Goal: Task Accomplishment & Management: Manage account settings

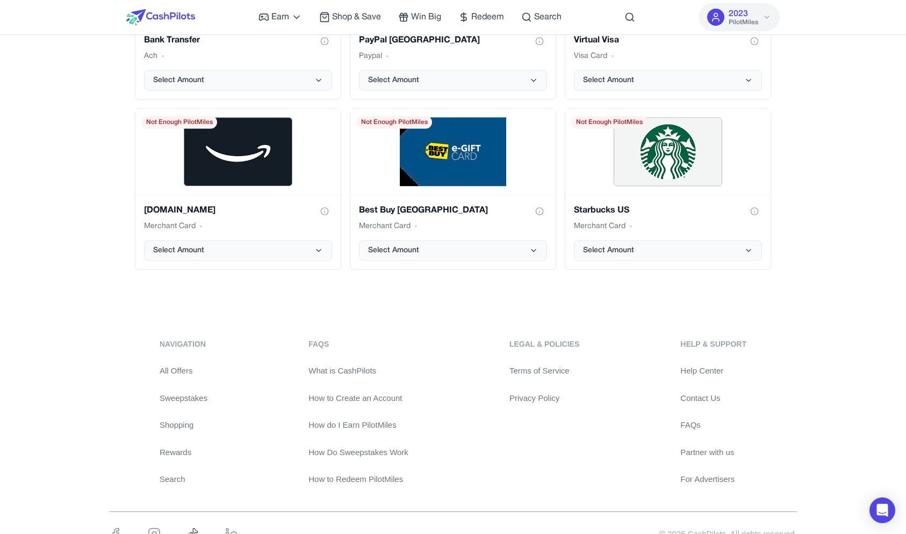
scroll to position [2248, 0]
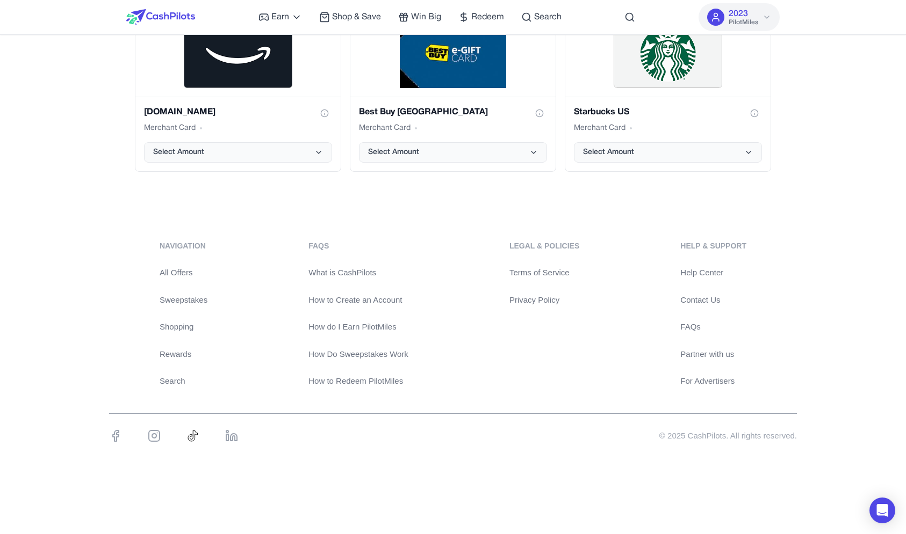
click at [727, 354] on link "Partner with us" at bounding box center [713, 355] width 66 height 12
click at [740, 378] on link "For Advertisers" at bounding box center [713, 381] width 66 height 12
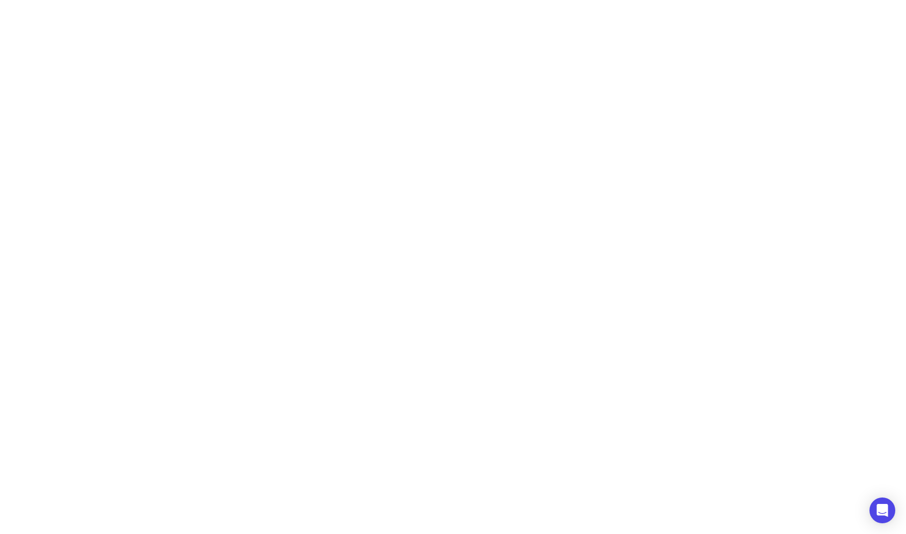
click at [723, 54] on html "Earn Play Games Enjoy fun games and earn Try New App Test new app for rewards T…" at bounding box center [453, 27] width 906 height 54
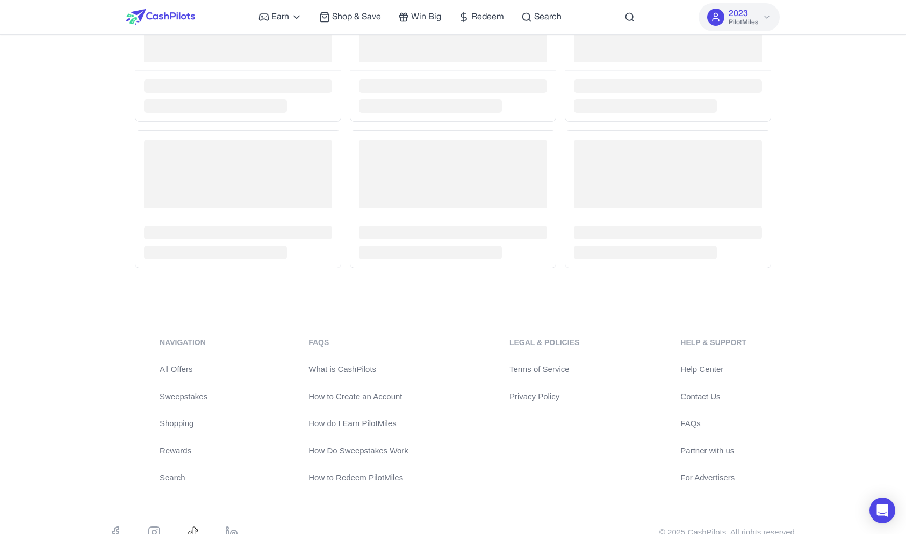
scroll to position [2104, 0]
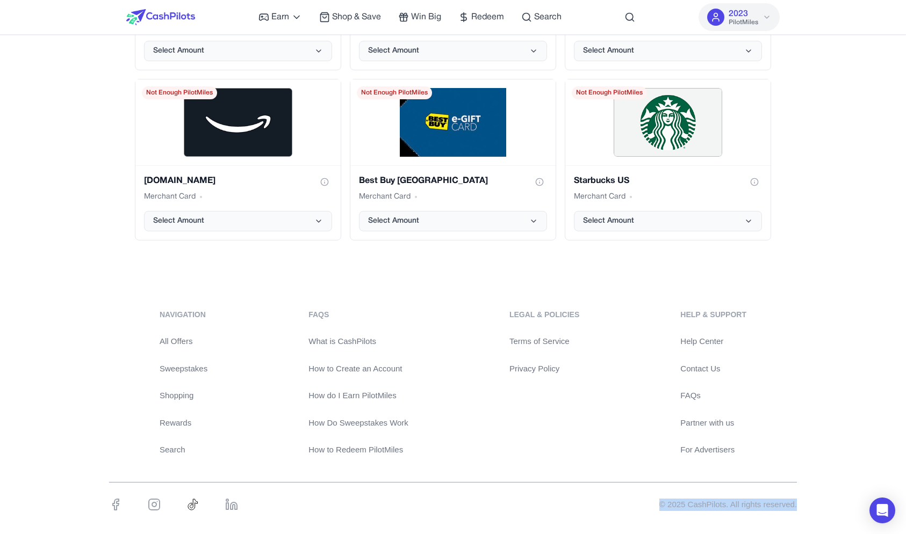
drag, startPoint x: 751, startPoint y: 519, endPoint x: 746, endPoint y: 534, distance: 15.8
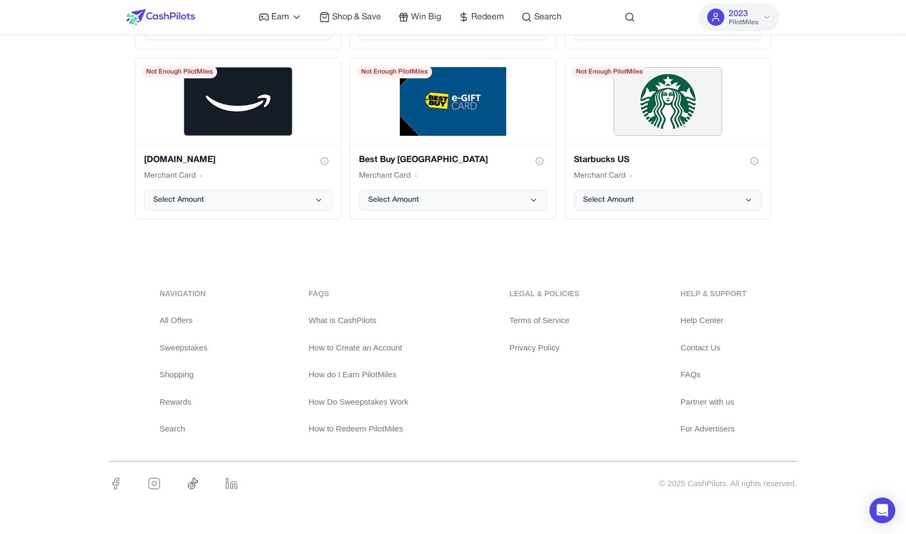
click at [757, 393] on div "navigation All Offers Sweepstakes Shopping Rewards Search FAQs What is CashPilo…" at bounding box center [452, 361] width 687 height 147
click at [169, 367] on div "navigation All Offers Sweepstakes Shopping Rewards Search" at bounding box center [184, 361] width 48 height 147
click at [169, 368] on div "navigation All Offers Sweepstakes Shopping Rewards Search" at bounding box center [184, 361] width 48 height 147
click at [334, 375] on link "How do I Earn PilotMiles" at bounding box center [358, 375] width 100 height 12
click at [334, 348] on link "How to Create an Account" at bounding box center [358, 348] width 100 height 12
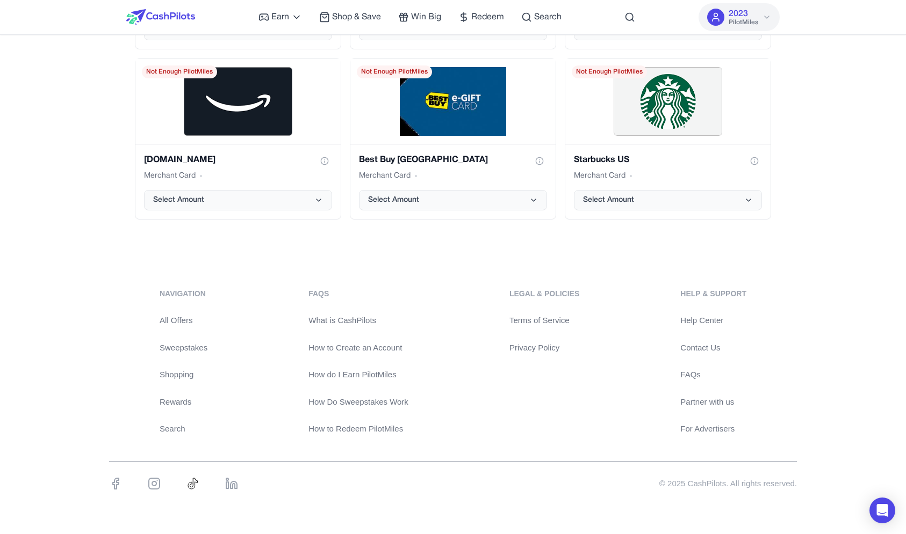
click at [188, 353] on link "Sweepstakes" at bounding box center [184, 348] width 48 height 12
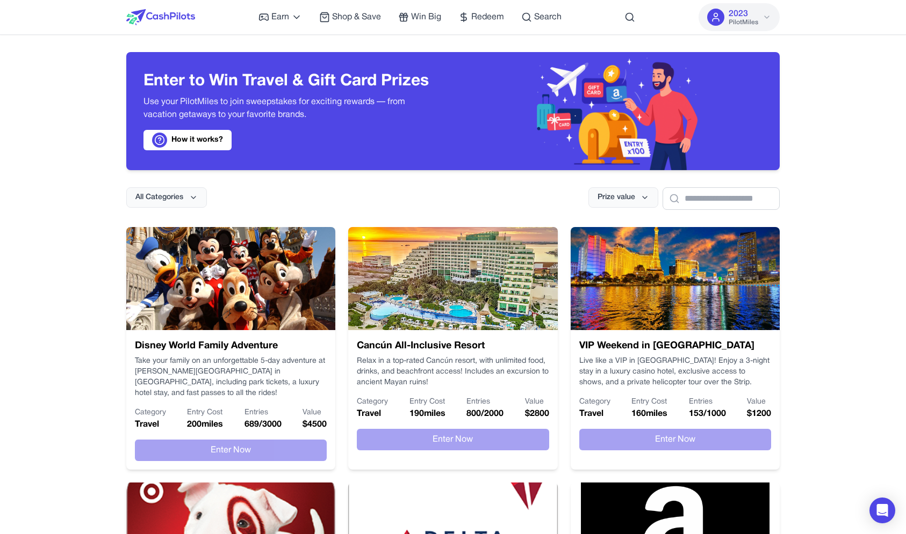
click at [178, 12] on img at bounding box center [160, 17] width 69 height 16
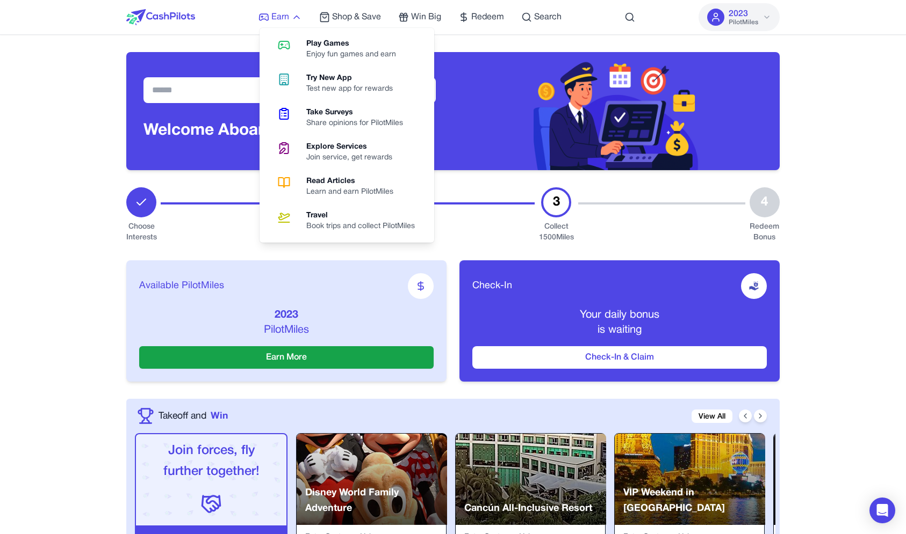
click at [284, 19] on span "Earn" at bounding box center [280, 17] width 18 height 13
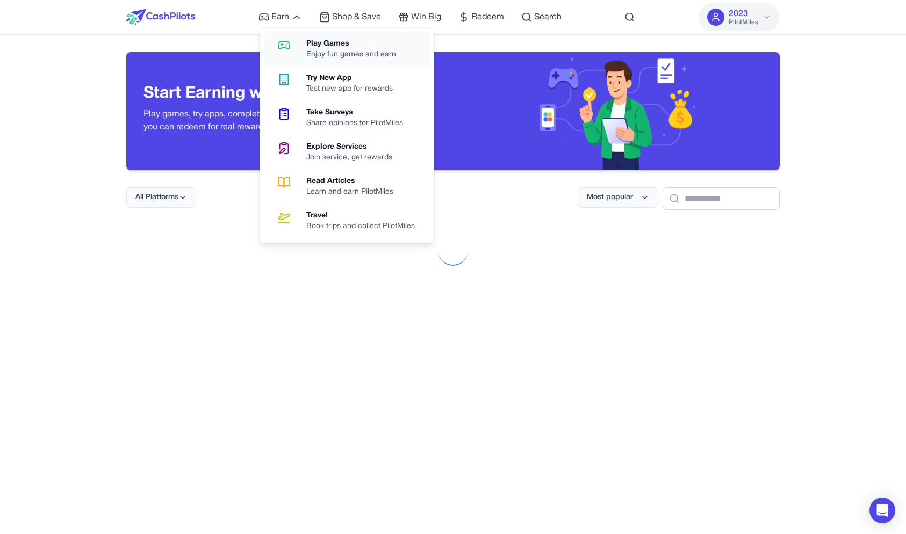
click at [289, 52] on link "Play Games Enjoy fun games and earn" at bounding box center [347, 49] width 166 height 34
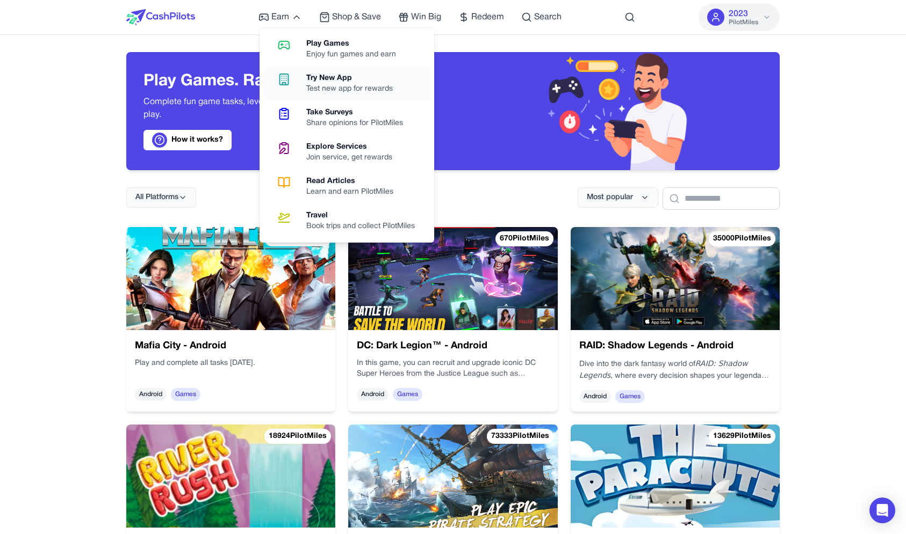
click at [292, 81] on icon at bounding box center [283, 79] width 27 height 13
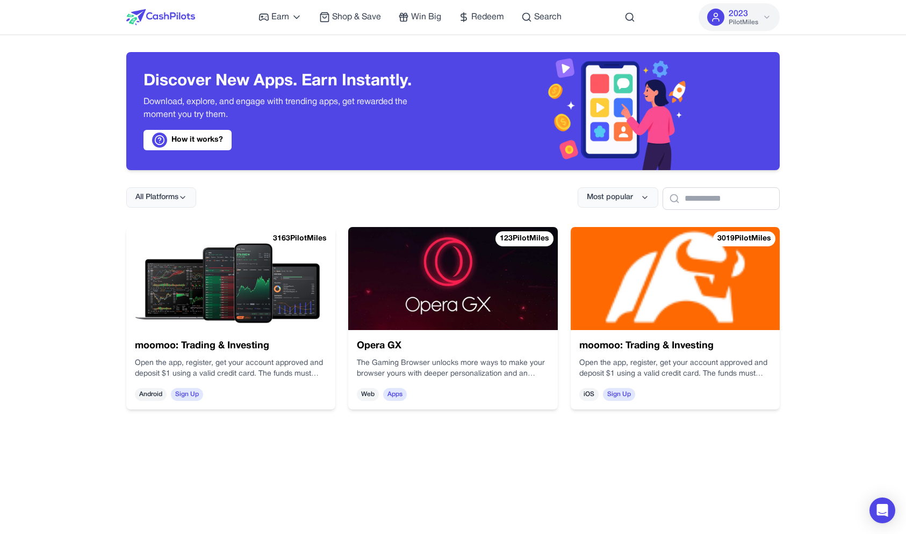
click at [179, 19] on img at bounding box center [160, 17] width 69 height 16
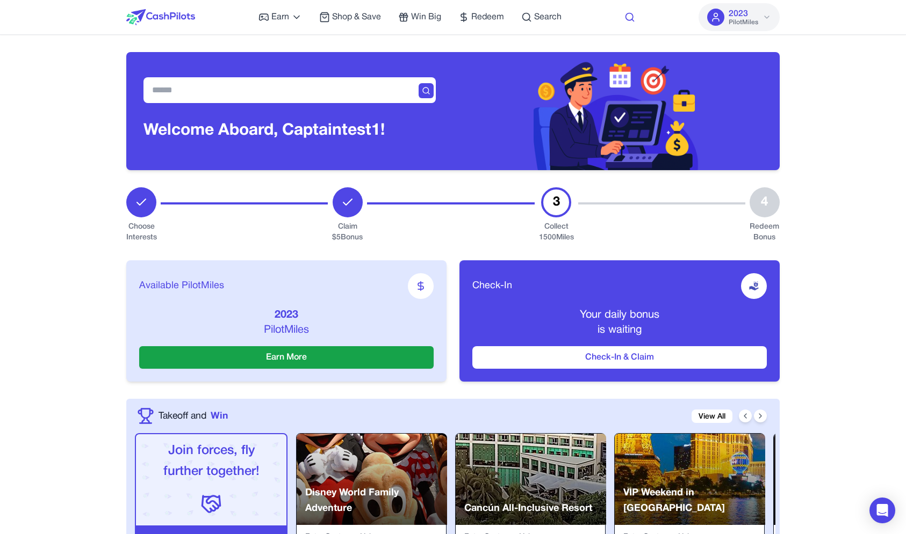
click at [628, 18] on icon at bounding box center [629, 17] width 11 height 11
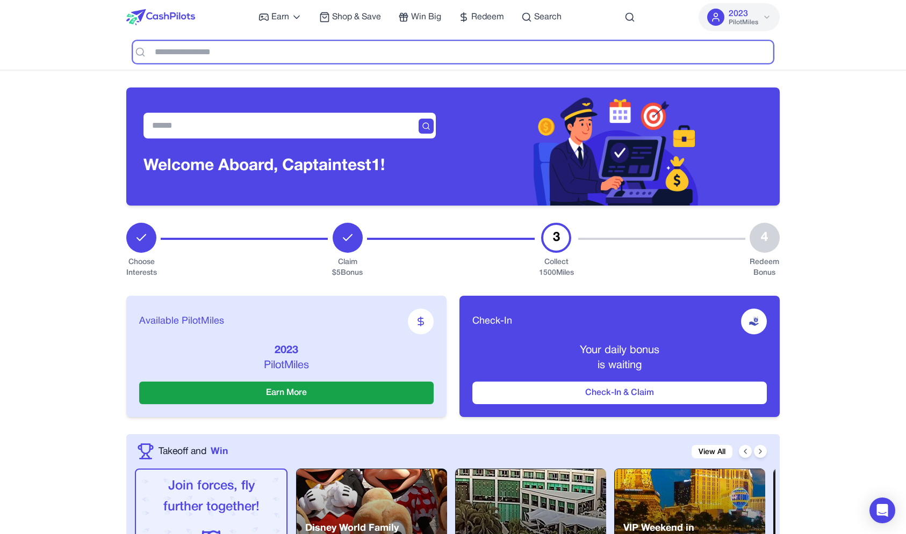
click at [393, 60] on input "text" at bounding box center [453, 52] width 640 height 23
type input "***"
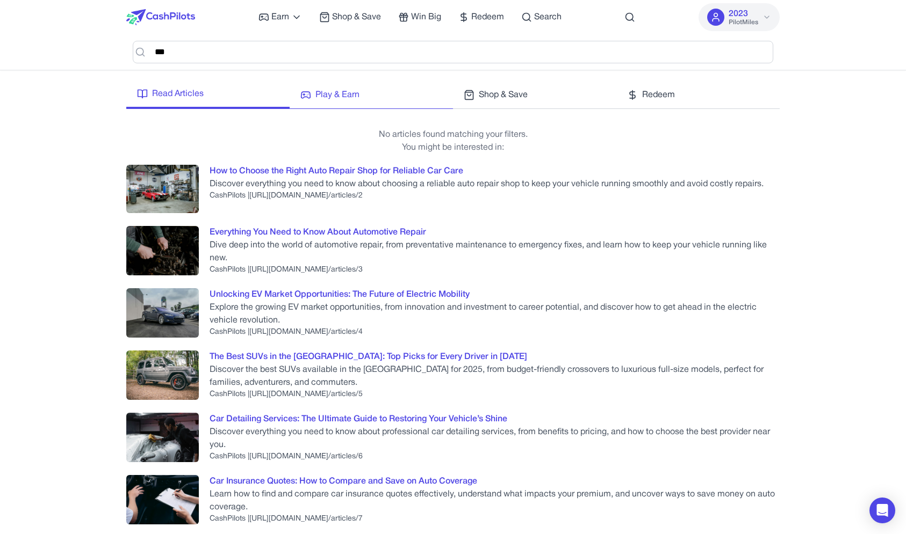
click at [343, 97] on span "Play & Earn" at bounding box center [337, 95] width 44 height 13
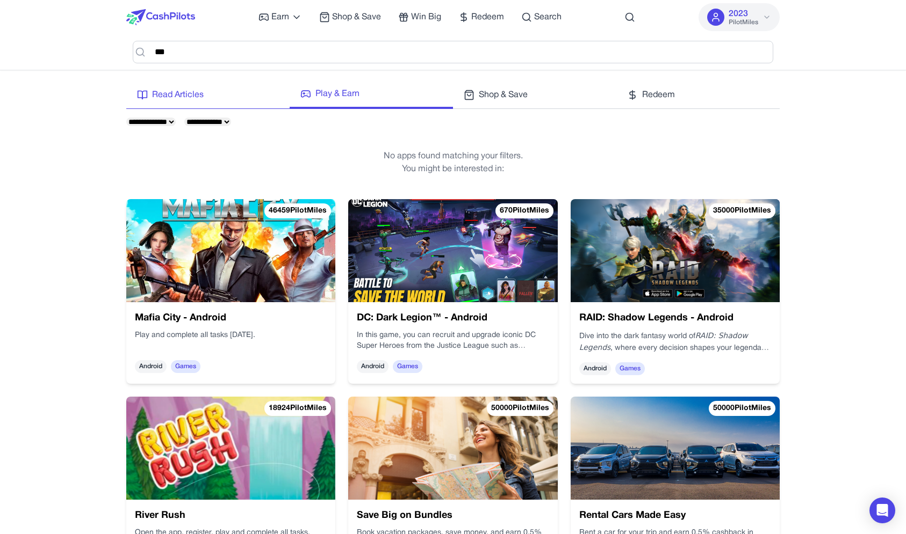
click at [158, 102] on link "Read Articles" at bounding box center [207, 98] width 163 height 21
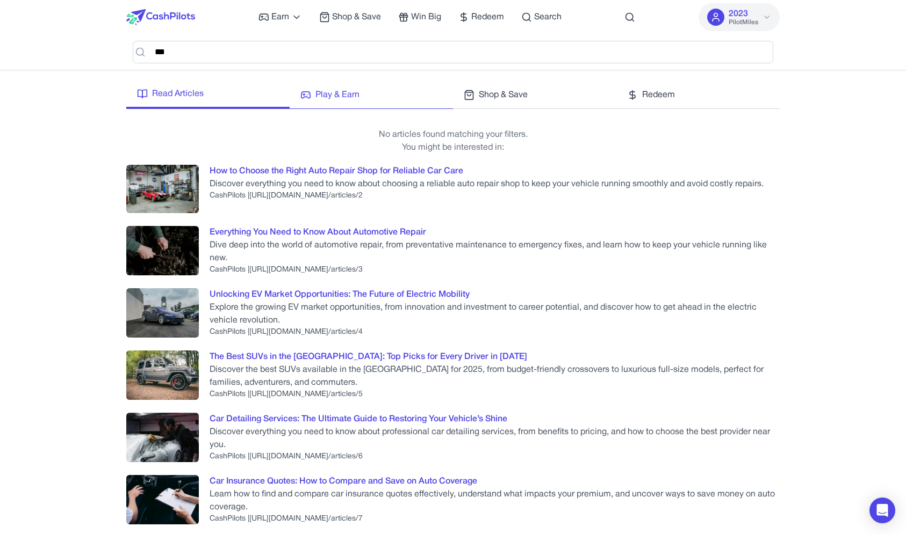
click at [346, 106] on link "Play & Earn" at bounding box center [370, 98] width 163 height 21
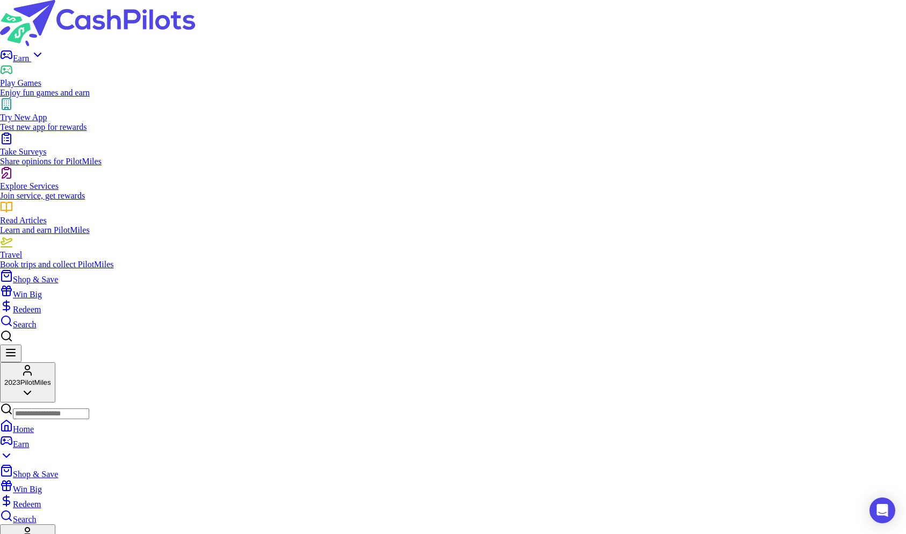
click at [177, 27] on div at bounding box center [453, 24] width 906 height 48
click at [181, 14] on img at bounding box center [97, 23] width 195 height 46
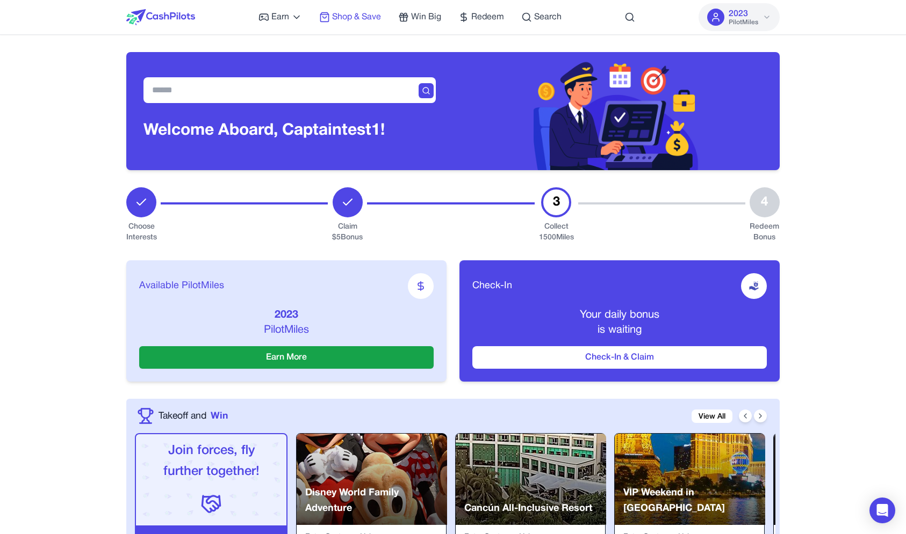
click at [369, 16] on span "Shop & Save" at bounding box center [356, 17] width 49 height 13
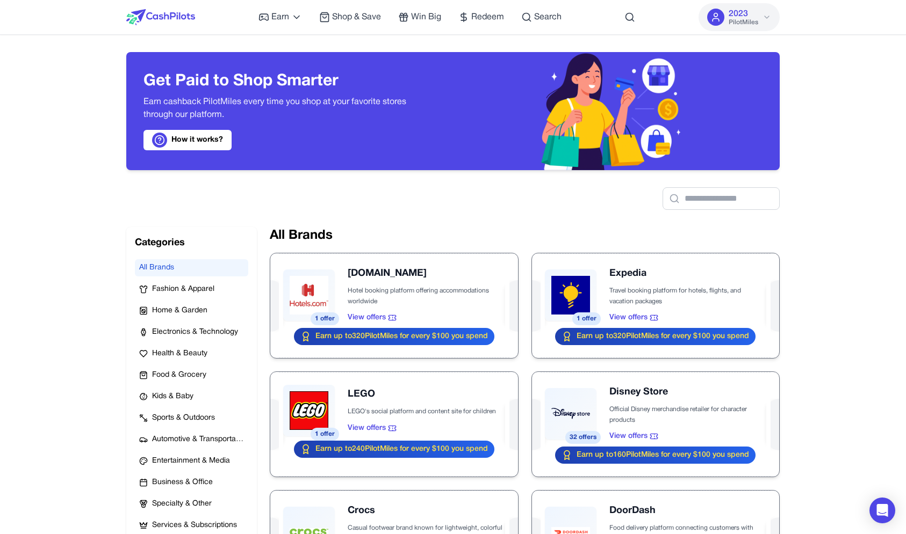
click at [501, 5] on div "Earn Play Games Enjoy fun games and earn Try New App Test new app for rewards T…" at bounding box center [409, 17] width 303 height 34
click at [497, 16] on span "Redeem" at bounding box center [487, 17] width 33 height 13
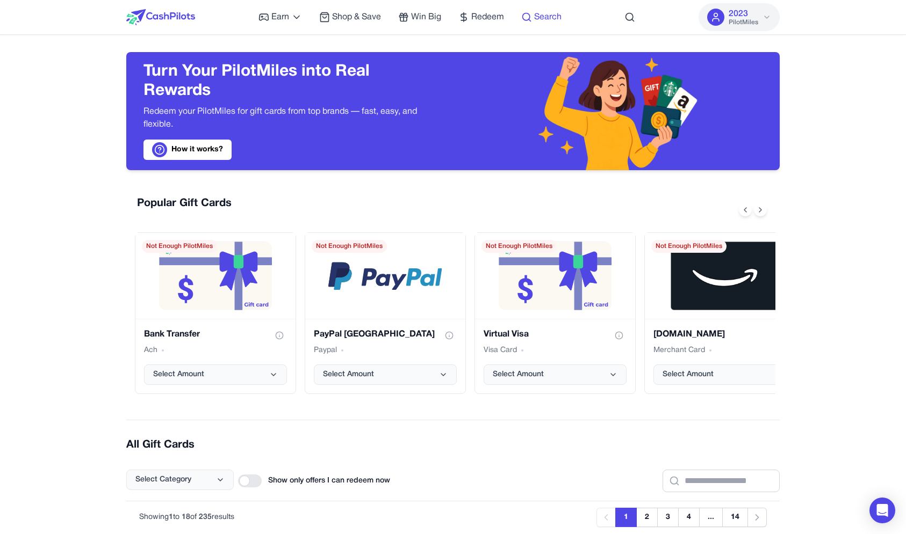
click at [549, 22] on span "Search" at bounding box center [547, 17] width 27 height 13
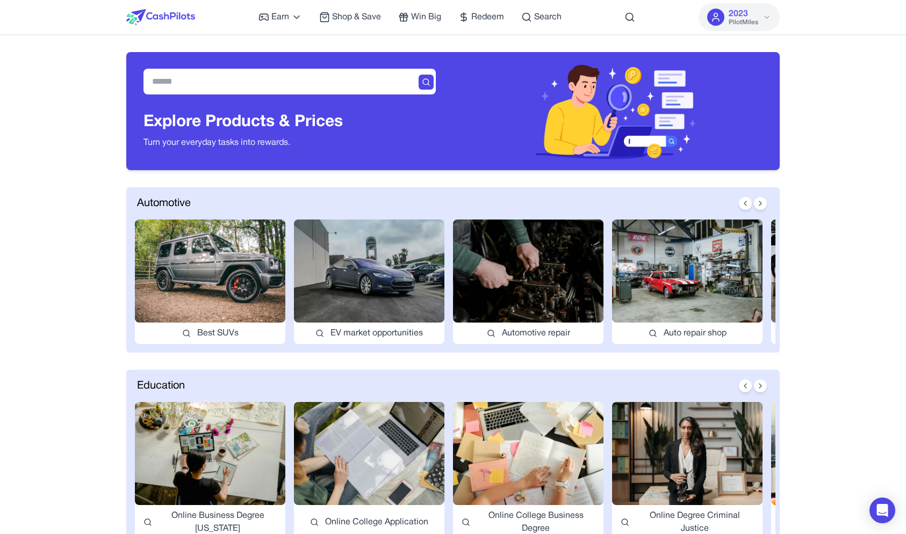
click at [741, 23] on span "PilotMiles" at bounding box center [743, 22] width 30 height 9
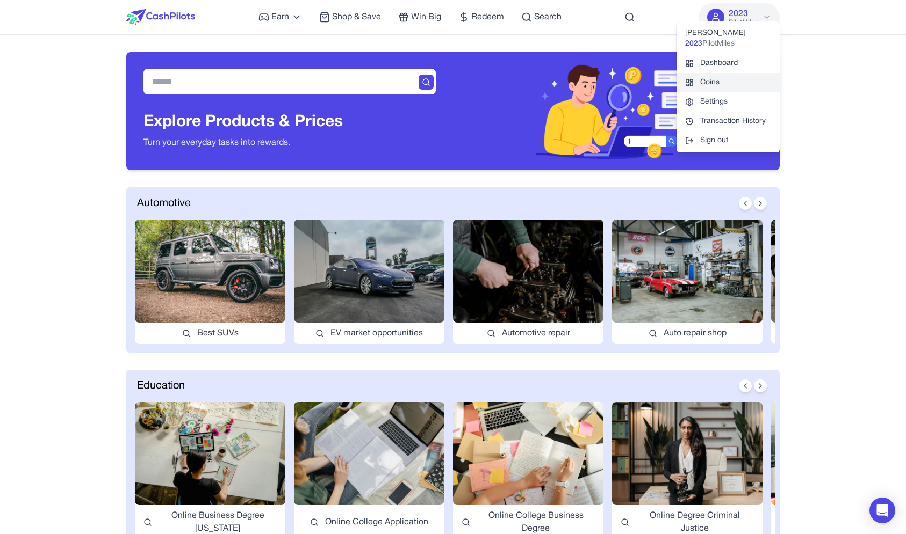
click at [721, 77] on link "Coins" at bounding box center [727, 82] width 103 height 19
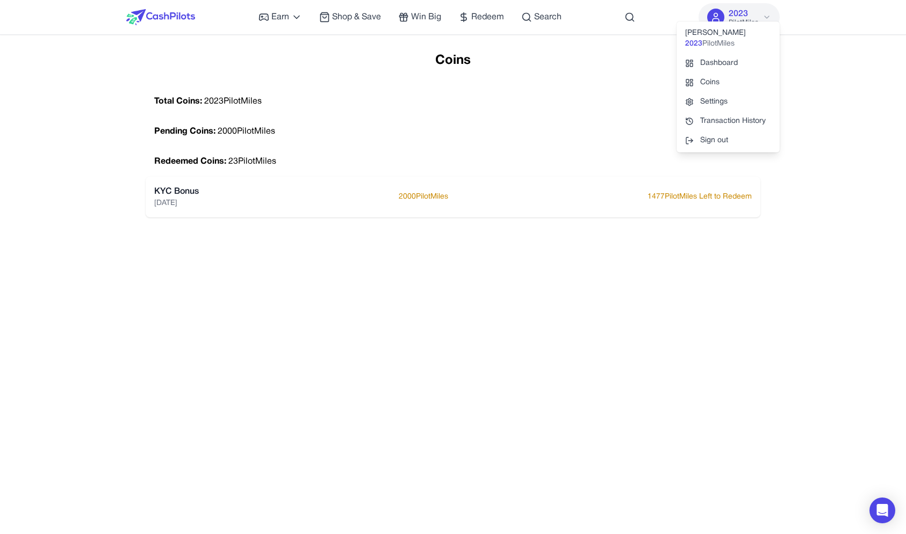
click at [412, 105] on div "Total Coins: 2023 PilotMiles" at bounding box center [453, 101] width 614 height 30
drag, startPoint x: 715, startPoint y: 197, endPoint x: 542, endPoint y: 193, distance: 172.4
click at [542, 194] on div "KYC Bonus 06/08/2025 2000 PilotMiles 1477 PilotMiles Left to Redeem" at bounding box center [452, 197] width 597 height 24
click at [542, 193] on div "KYC Bonus 06/08/2025 2000 PilotMiles 1477 PilotMiles Left to Redeem" at bounding box center [452, 197] width 597 height 24
click at [170, 10] on img at bounding box center [160, 17] width 69 height 16
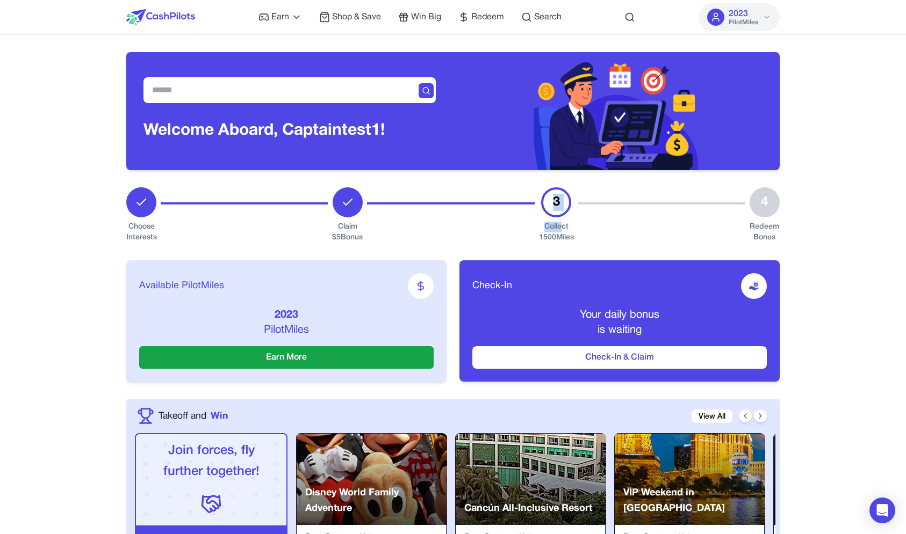
drag, startPoint x: 557, startPoint y: 202, endPoint x: 561, endPoint y: 225, distance: 22.4
click at [561, 225] on div "3 Collect 1500 Miles" at bounding box center [556, 215] width 35 height 56
click at [561, 225] on div "Collect 1500 Miles" at bounding box center [556, 232] width 35 height 21
drag, startPoint x: 561, startPoint y: 226, endPoint x: 560, endPoint y: 238, distance: 13.0
click at [560, 239] on div "Collect 1500 Miles" at bounding box center [556, 232] width 35 height 21
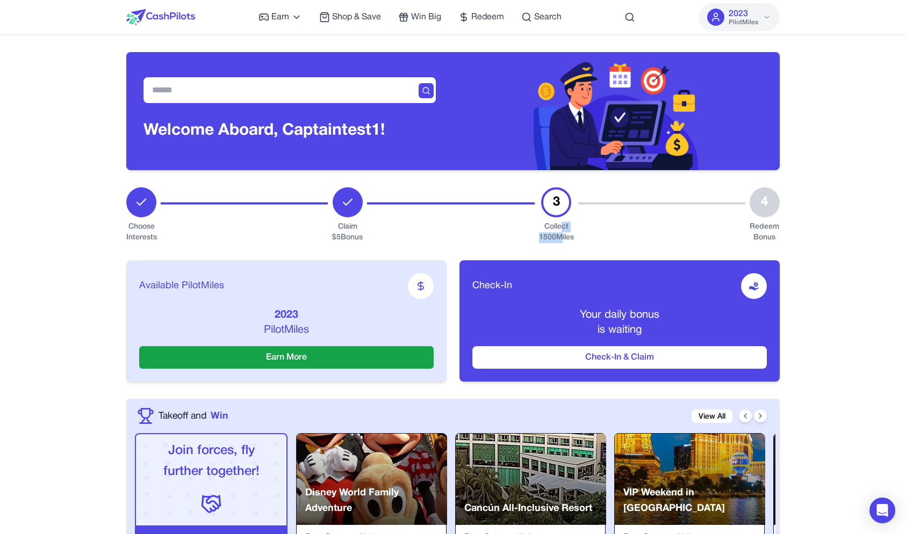
click at [560, 238] on div "Collect 1500 Miles" at bounding box center [556, 232] width 35 height 21
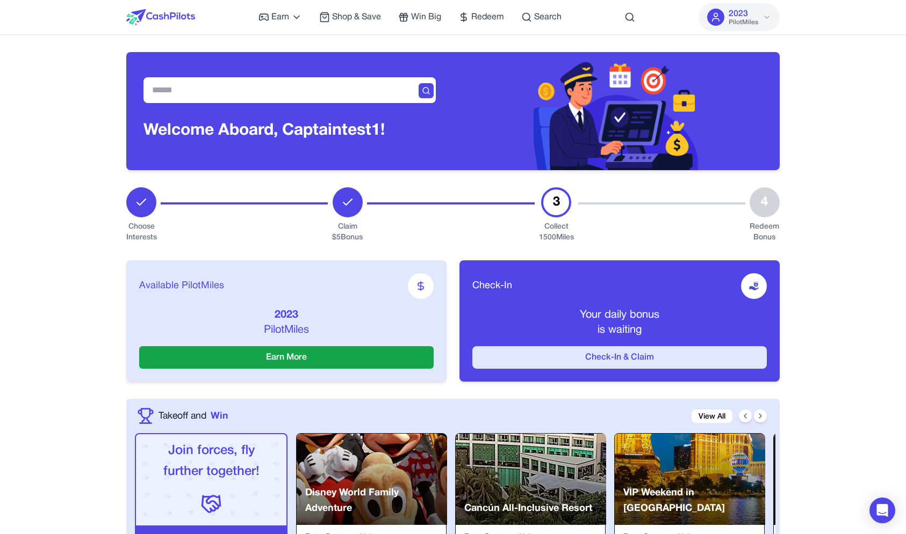
click at [534, 353] on button "Check-In & Claim" at bounding box center [619, 357] width 294 height 23
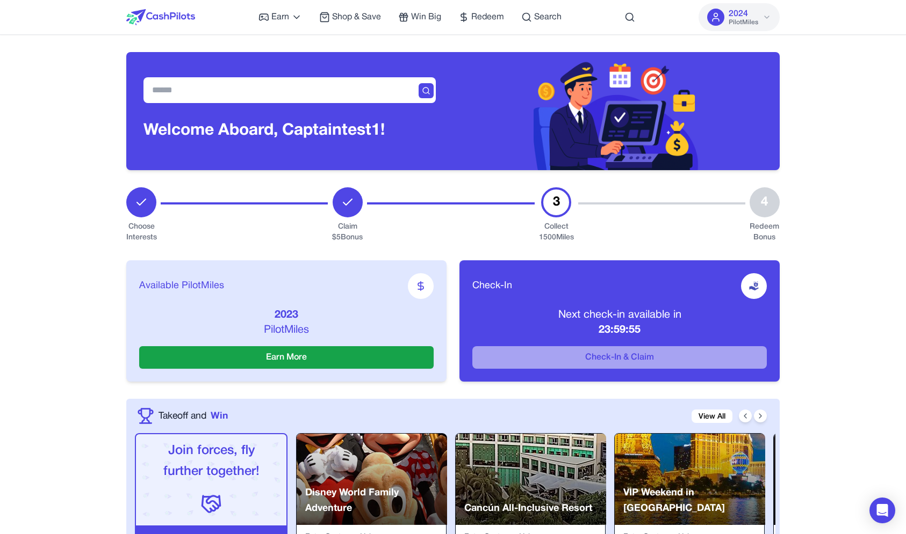
click at [482, 250] on div "Available PilotMiles 2023 PilotMiles Earn More Check-In Next check-in available…" at bounding box center [452, 321] width 653 height 156
drag, startPoint x: 786, startPoint y: 239, endPoint x: 274, endPoint y: 209, distance: 512.7
drag, startPoint x: 110, startPoint y: 197, endPoint x: 782, endPoint y: 233, distance: 673.4
